Goal: Task Accomplishment & Management: Use online tool/utility

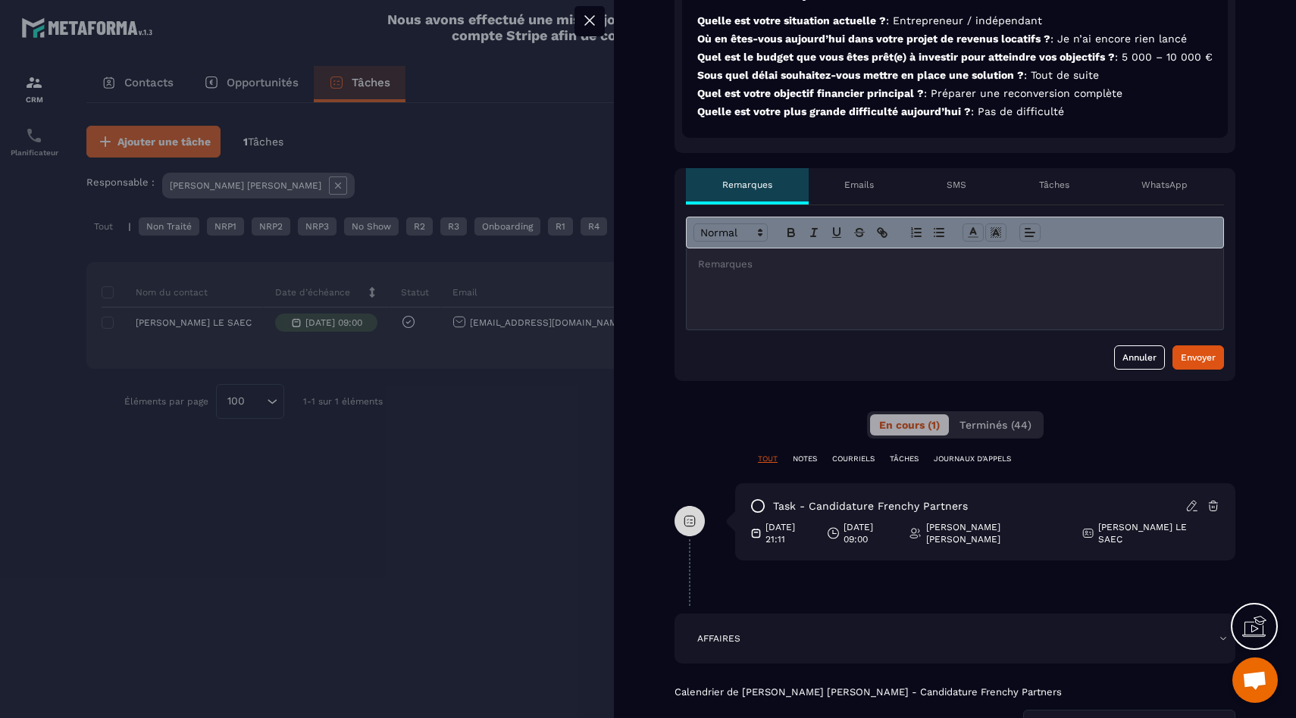
scroll to position [560, 0]
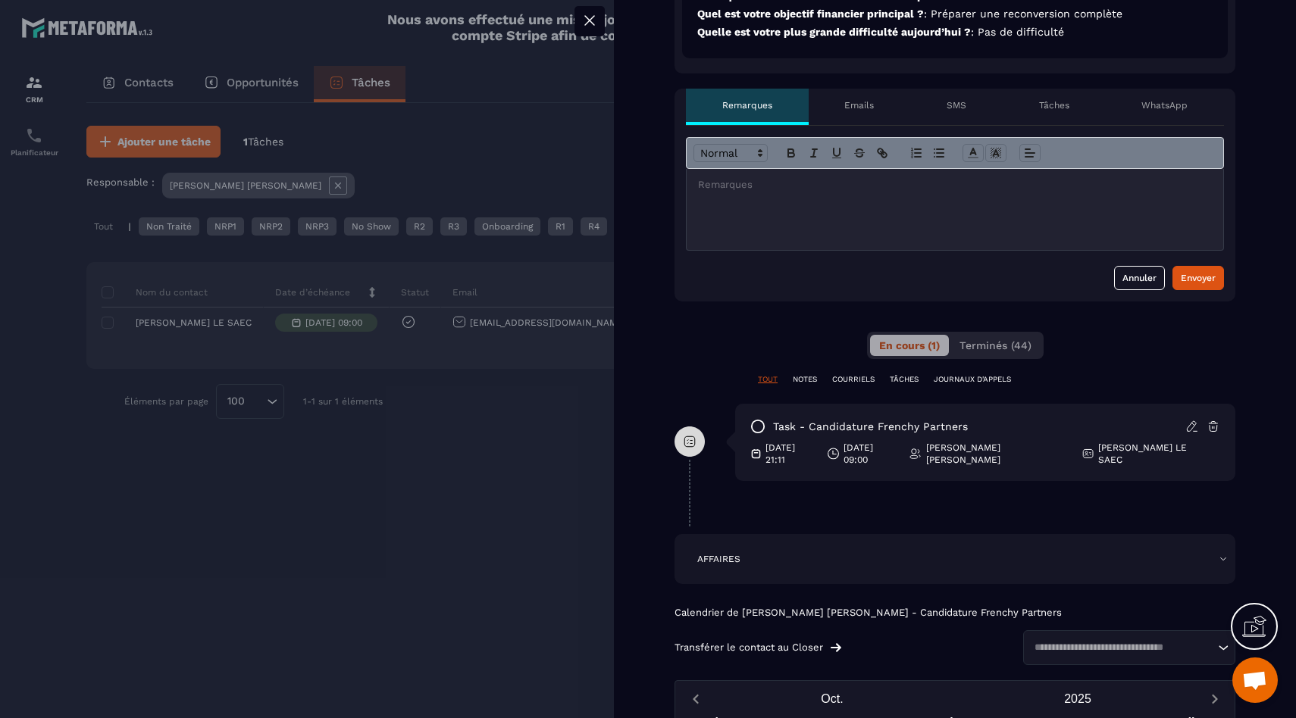
click at [817, 231] on div at bounding box center [955, 209] width 537 height 81
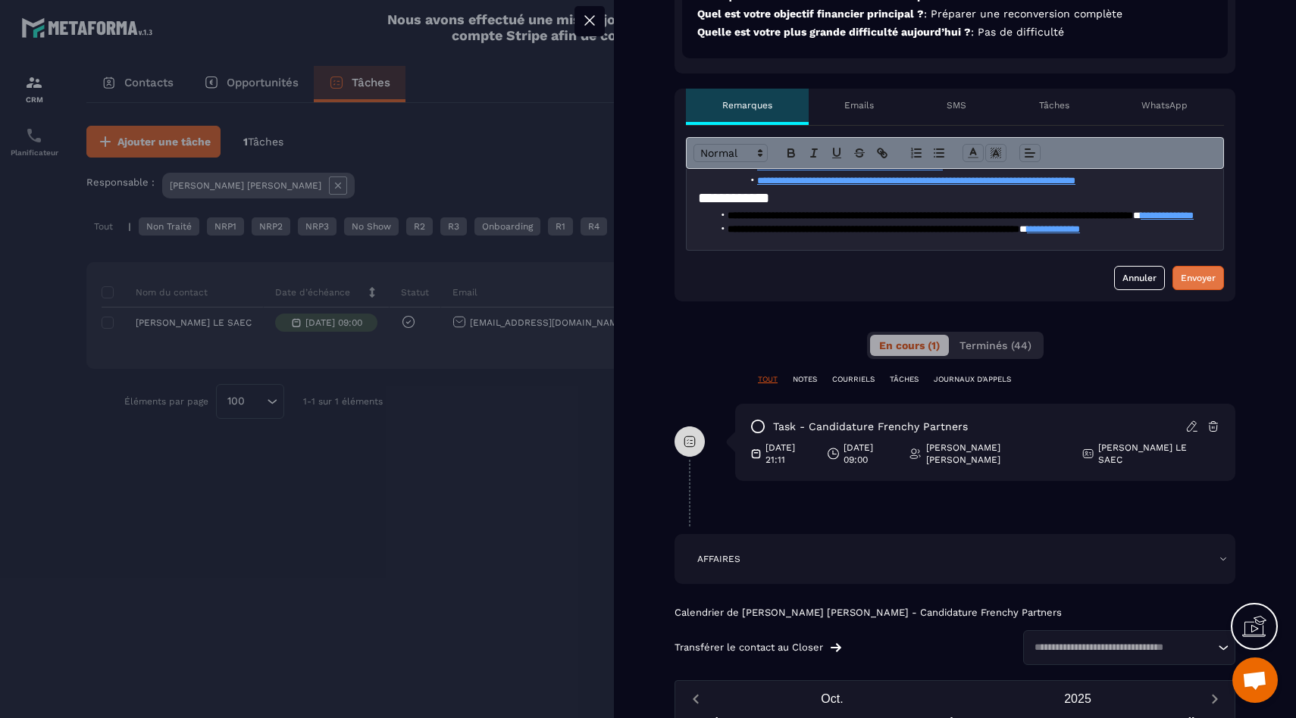
click at [1185, 290] on button "Envoyer" at bounding box center [1198, 278] width 52 height 24
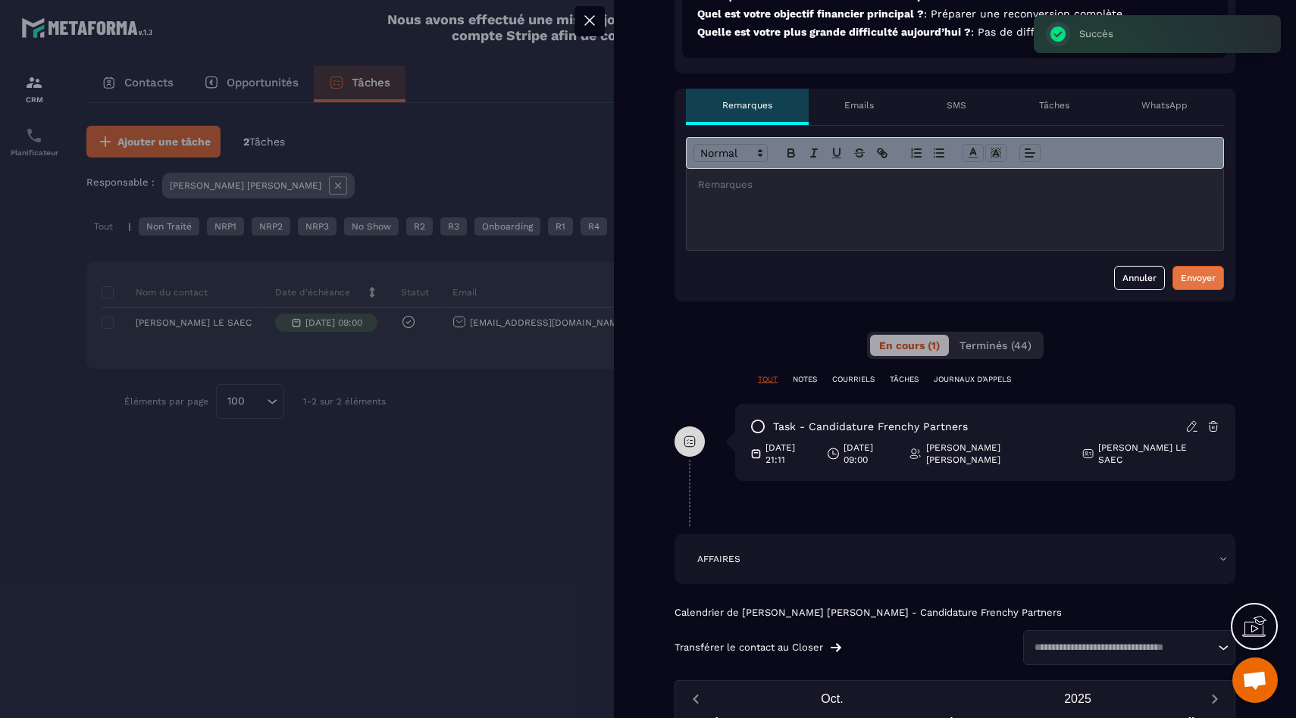
scroll to position [0, 0]
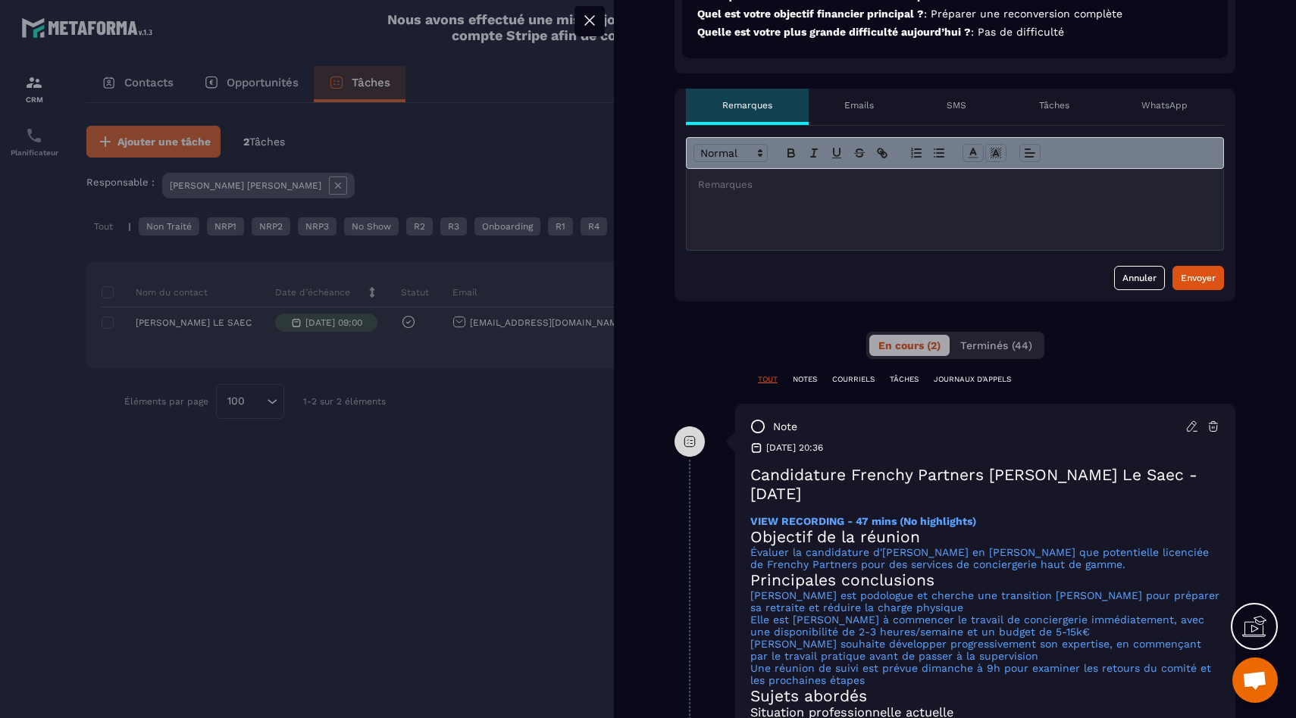
click at [512, 448] on div at bounding box center [648, 359] width 1296 height 718
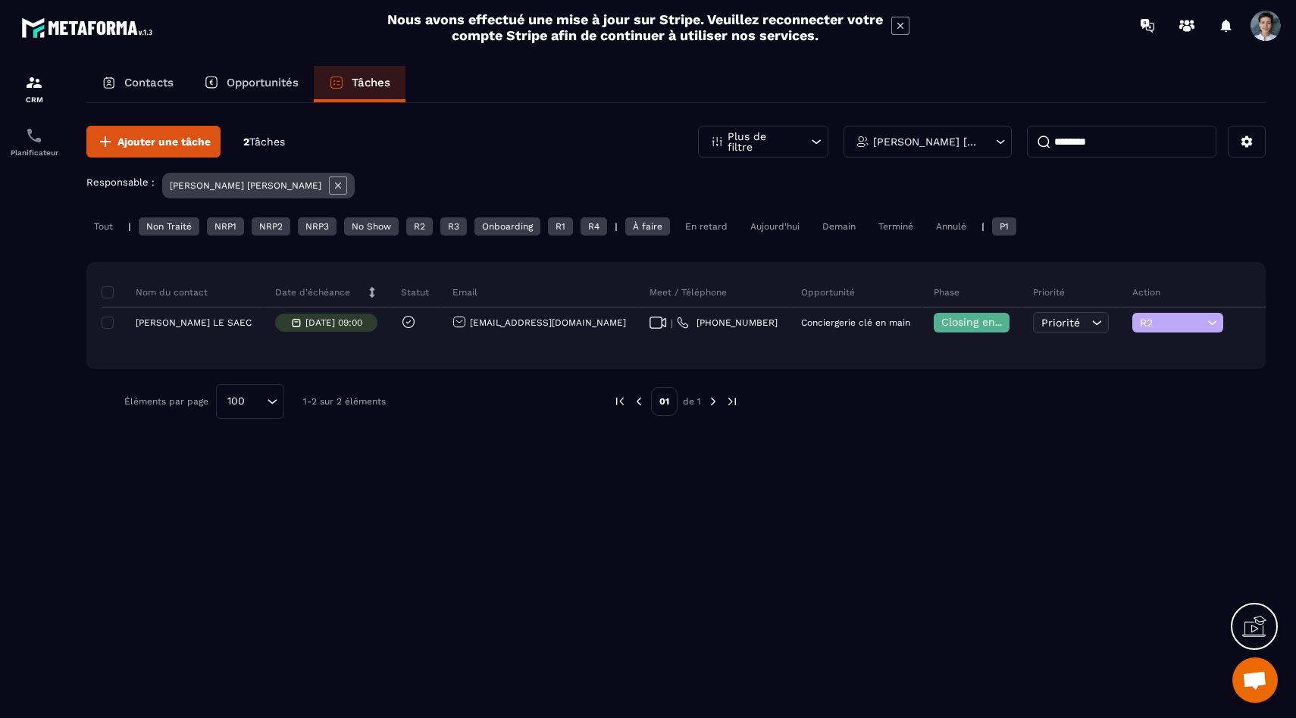
click at [85, 36] on img at bounding box center [89, 28] width 136 height 28
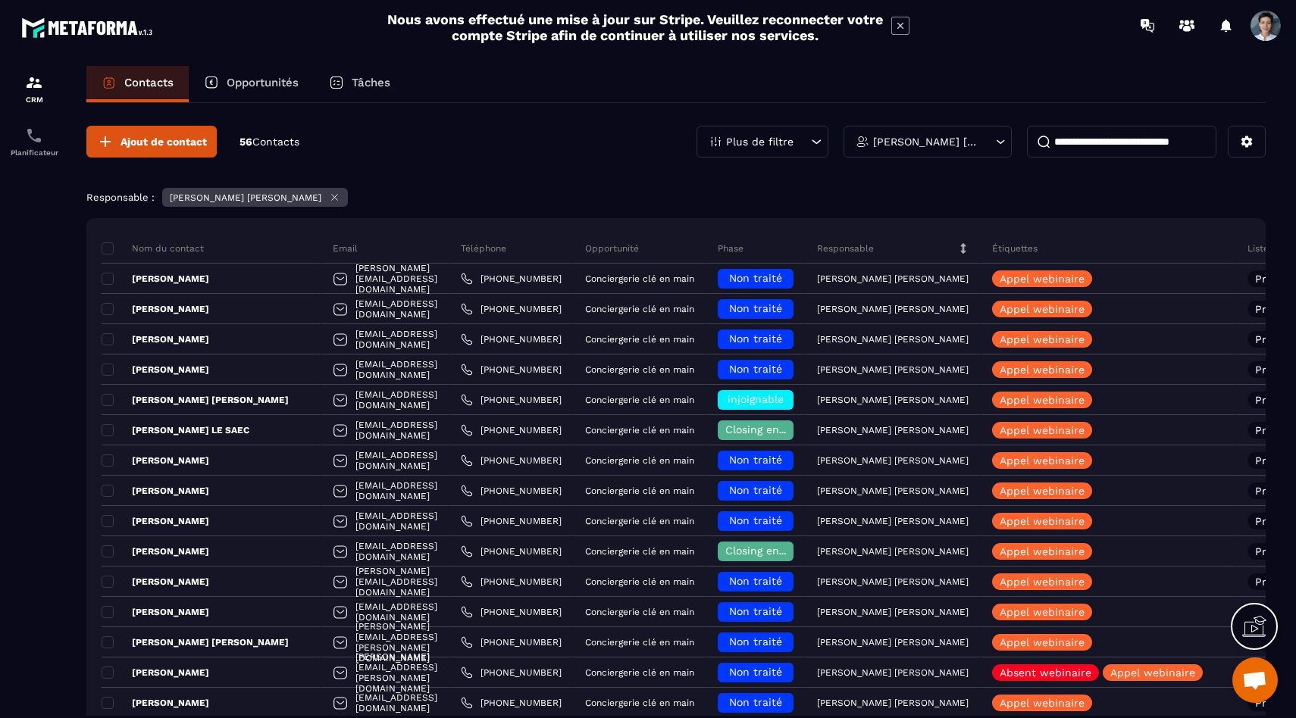
click at [781, 255] on div "Phase" at bounding box center [755, 248] width 99 height 30
click at [743, 250] on p "Phase" at bounding box center [731, 249] width 26 height 12
click at [863, 254] on div "Responsable" at bounding box center [893, 248] width 175 height 30
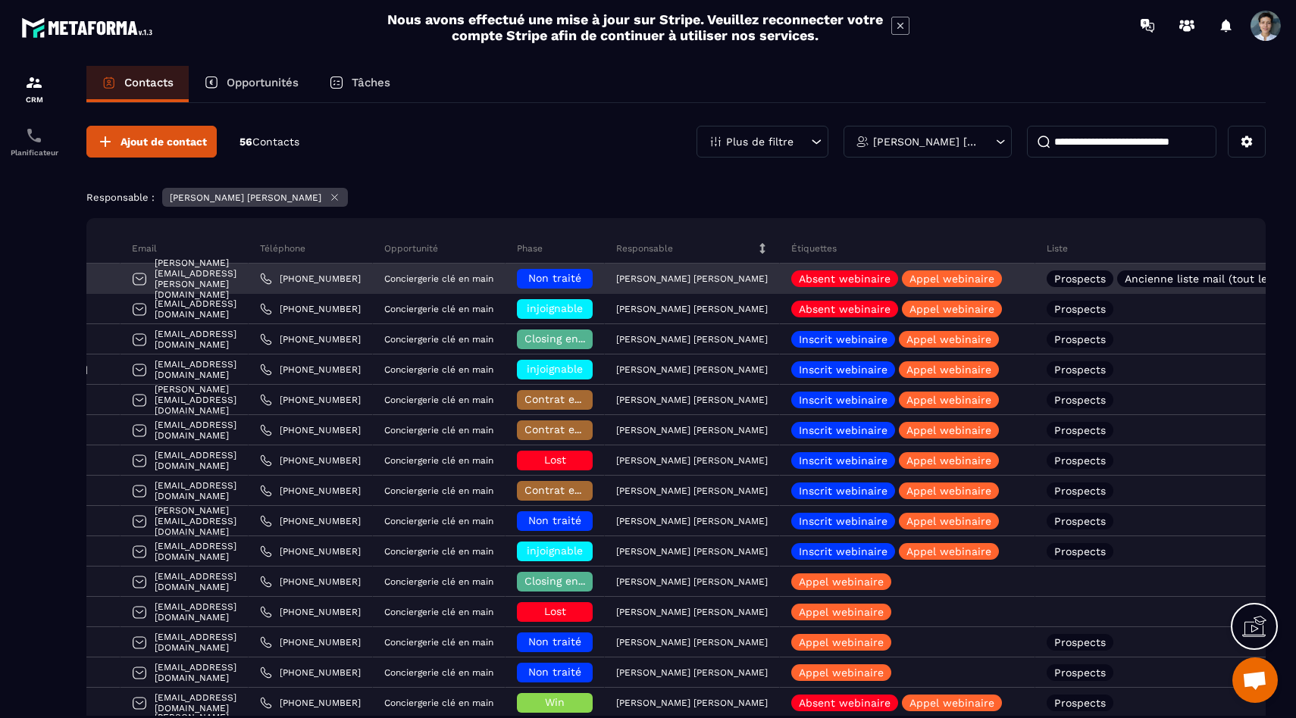
scroll to position [0, 374]
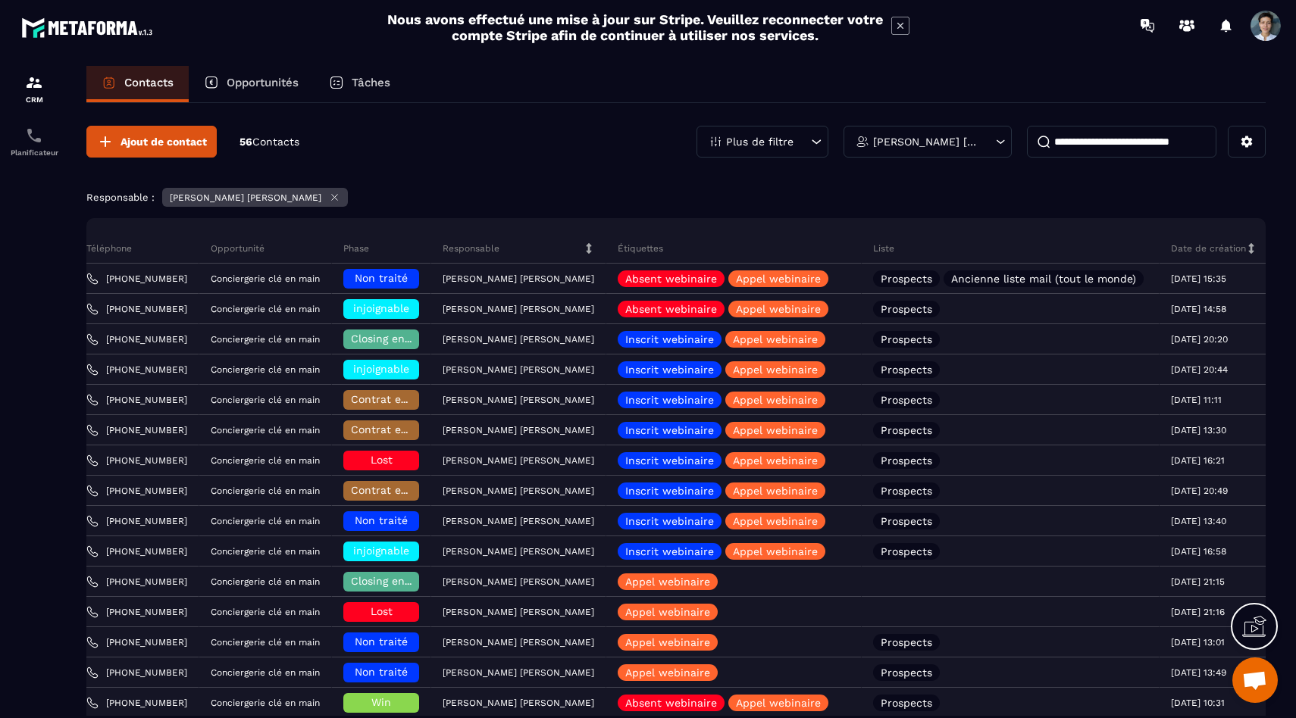
click at [374, 86] on p "Tâches" at bounding box center [371, 83] width 39 height 14
